Goal: Transaction & Acquisition: Purchase product/service

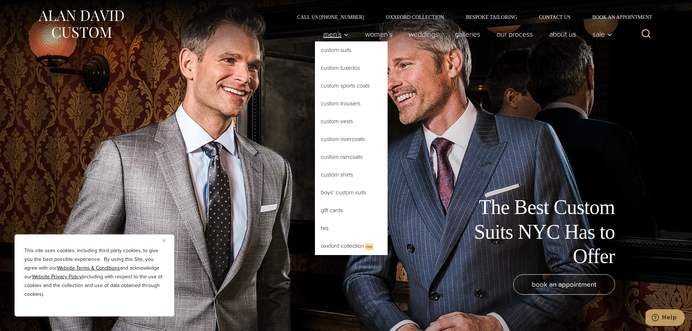
click at [332, 36] on span "Men’s" at bounding box center [335, 34] width 25 height 7
click at [330, 50] on link "Custom Suits" at bounding box center [351, 49] width 73 height 17
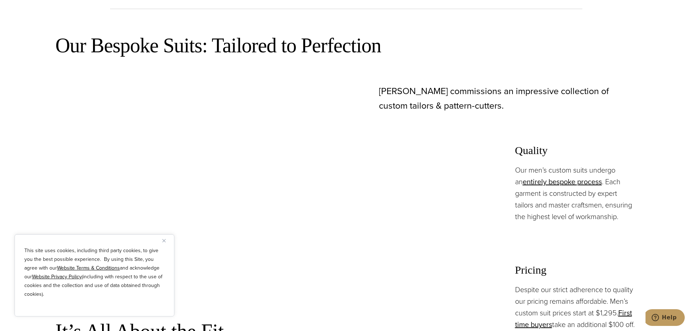
scroll to position [436, 0]
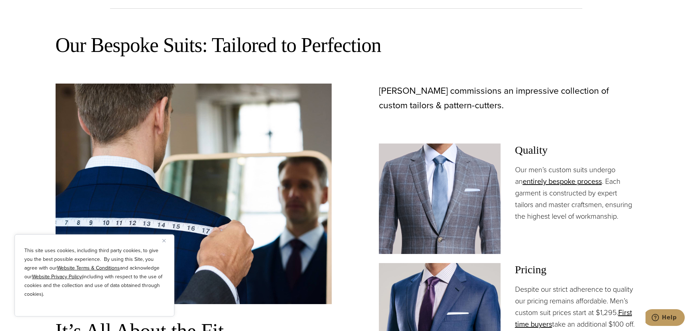
click at [164, 239] on img "Close" at bounding box center [163, 240] width 3 height 3
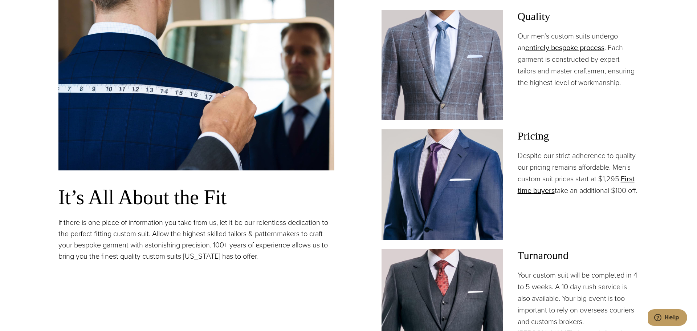
scroll to position [617, 0]
